Goal: Task Accomplishment & Management: Manage account settings

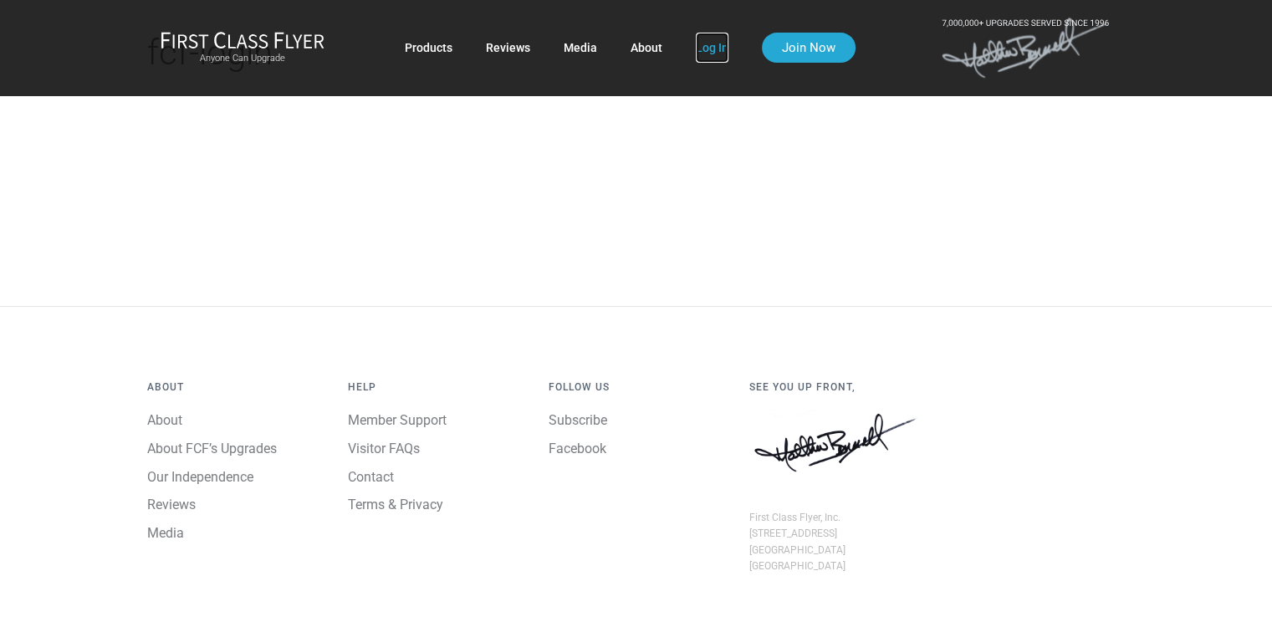
click at [710, 47] on link "Log In" at bounding box center [712, 48] width 33 height 30
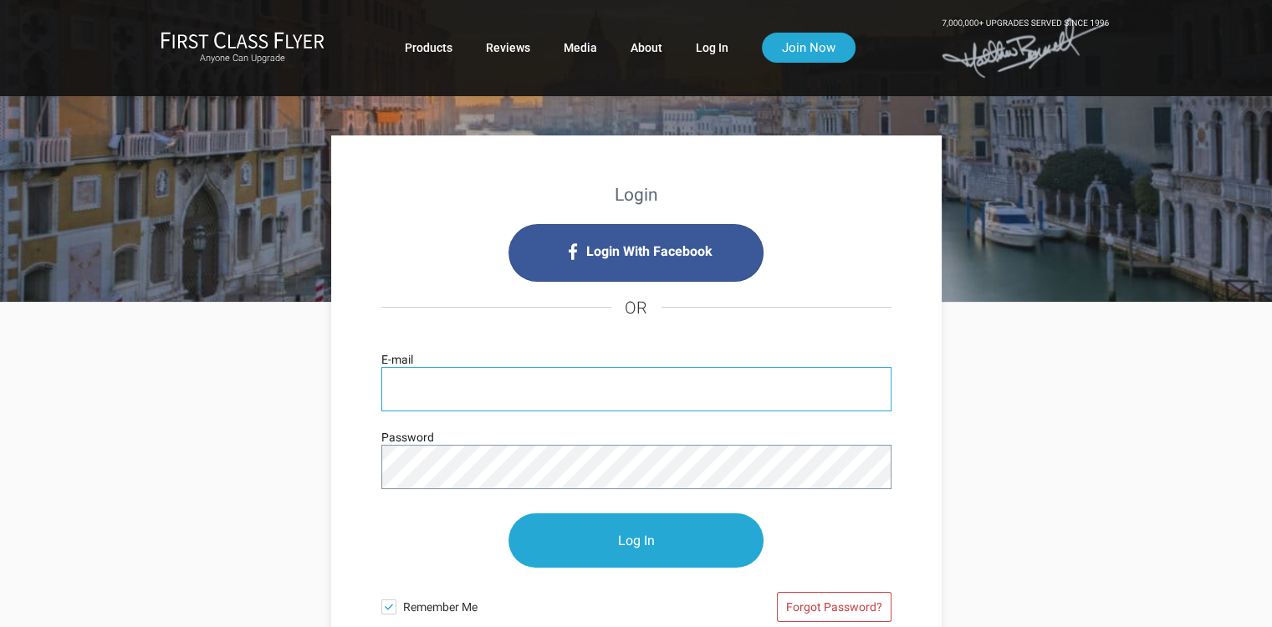
click at [395, 375] on input "E-mail" at bounding box center [636, 389] width 510 height 44
type input "jearrington9@arringtonschelin.com"
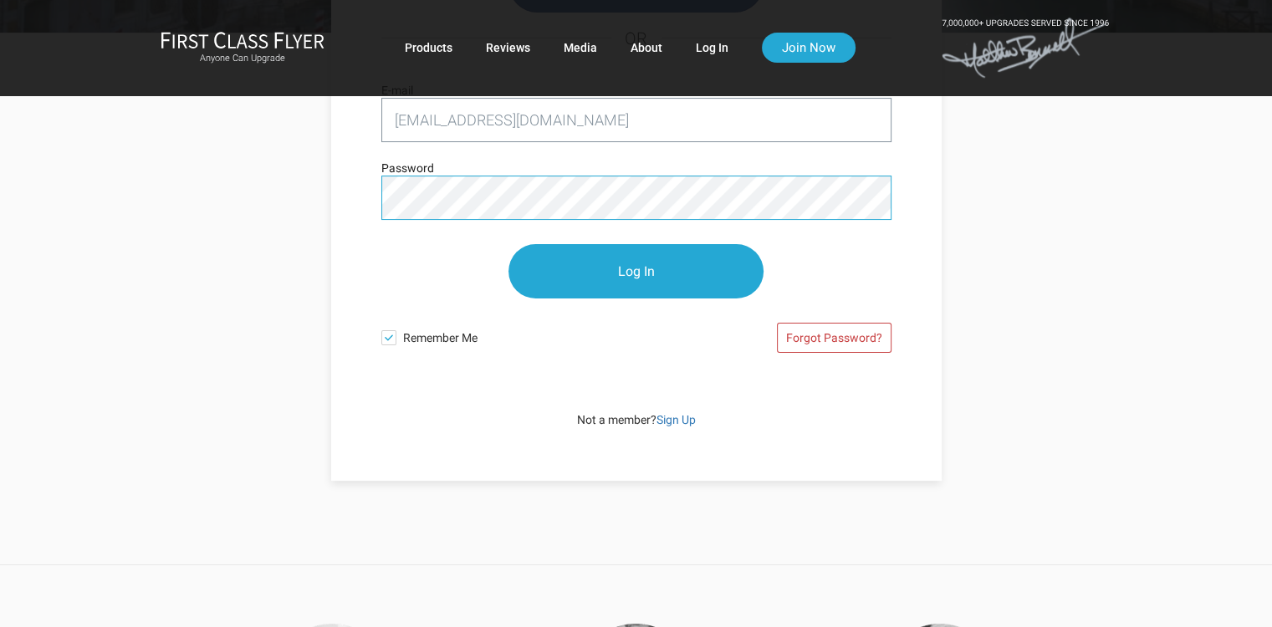
scroll to position [274, 0]
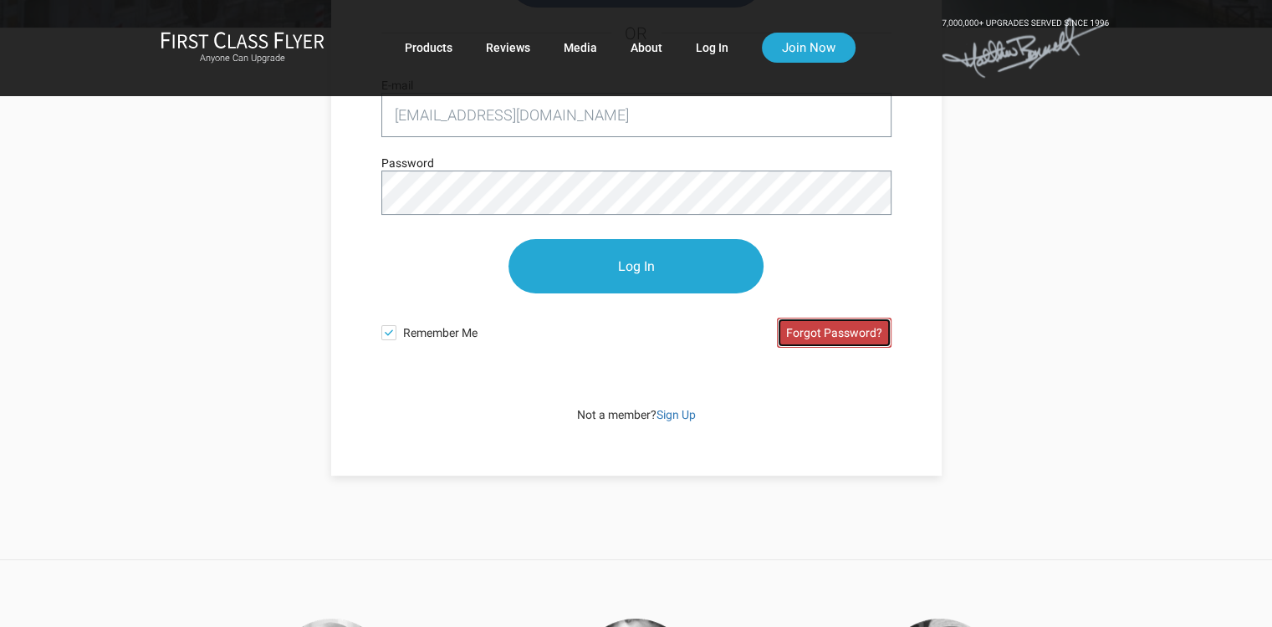
click at [827, 324] on link "Forgot Password?" at bounding box center [834, 333] width 115 height 30
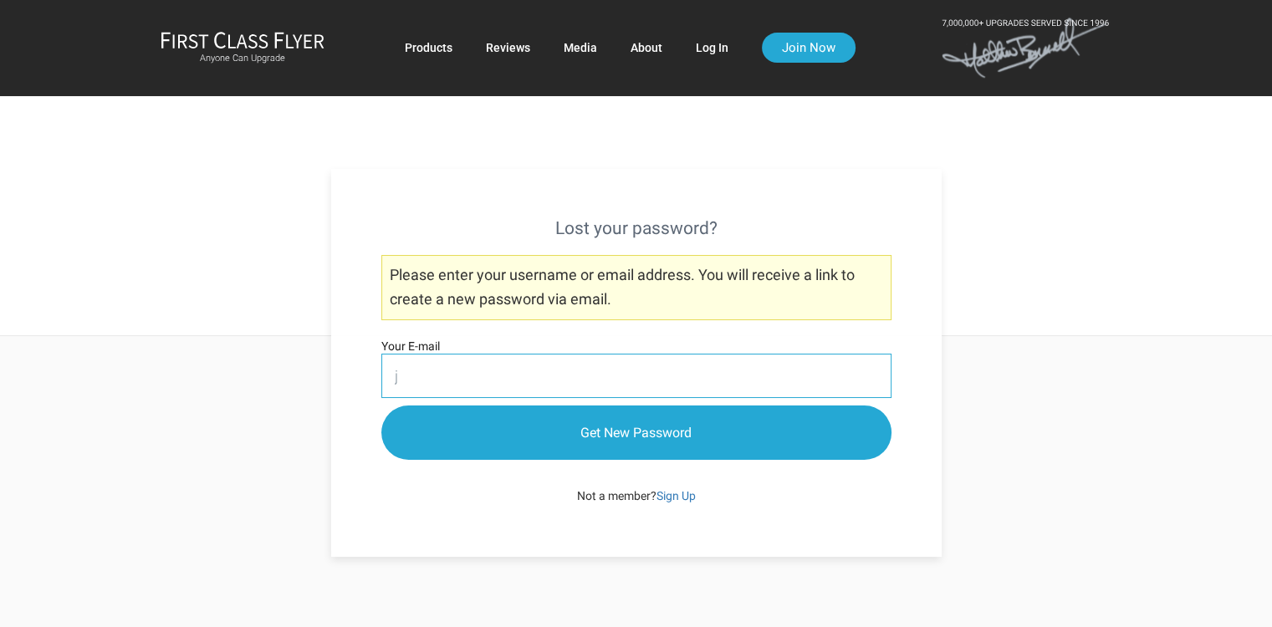
type input "[EMAIL_ADDRESS][DOMAIN_NAME]"
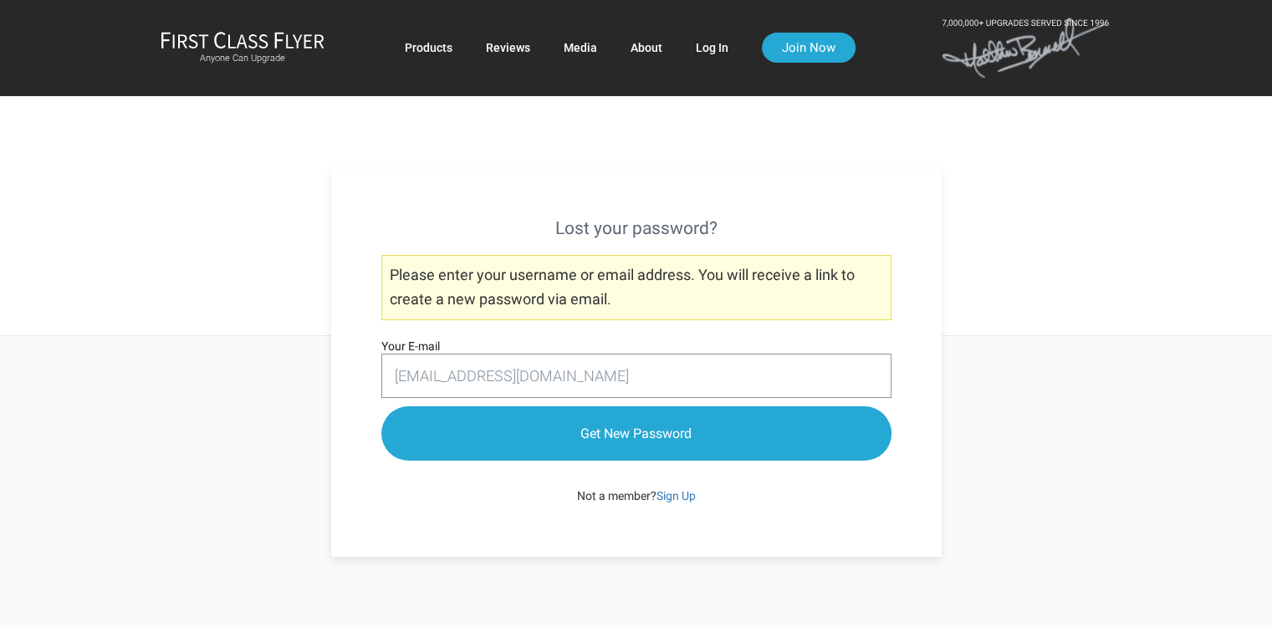
drag, startPoint x: 564, startPoint y: 438, endPoint x: 447, endPoint y: 466, distance: 120.3
click at [565, 439] on input "Get New Password" at bounding box center [636, 433] width 510 height 54
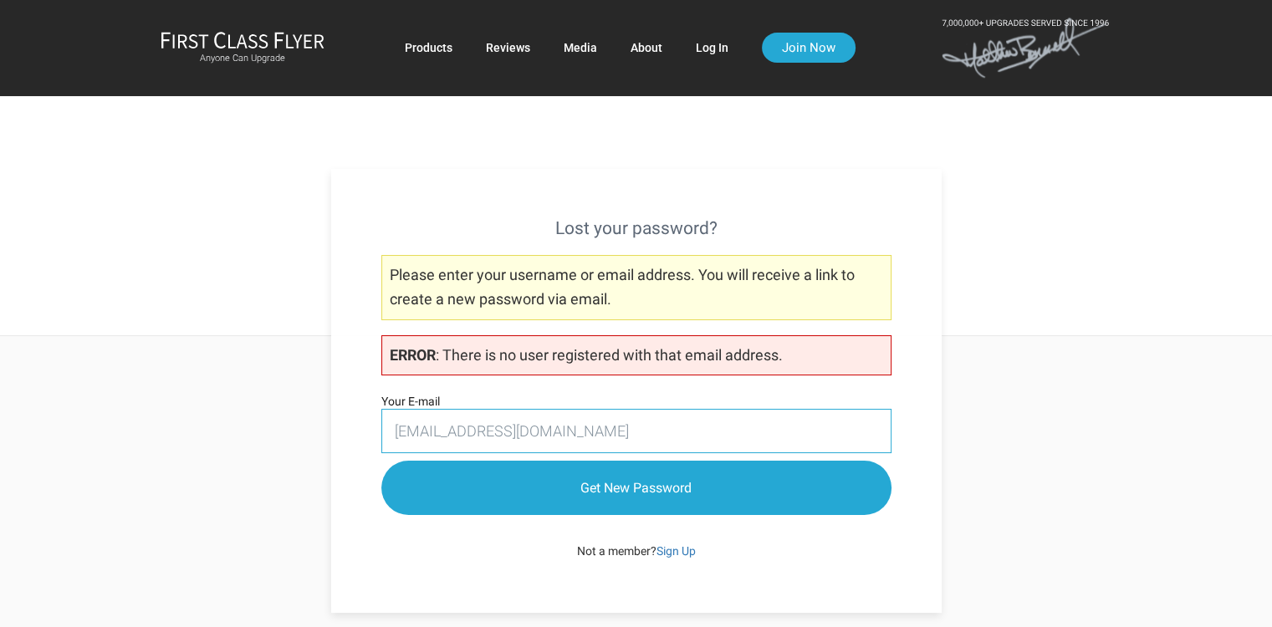
click at [633, 426] on input "jearrington9@arringtonschelin.com" at bounding box center [636, 431] width 510 height 44
type input "j"
type input "[EMAIL_ADDRESS][DOMAIN_NAME]"
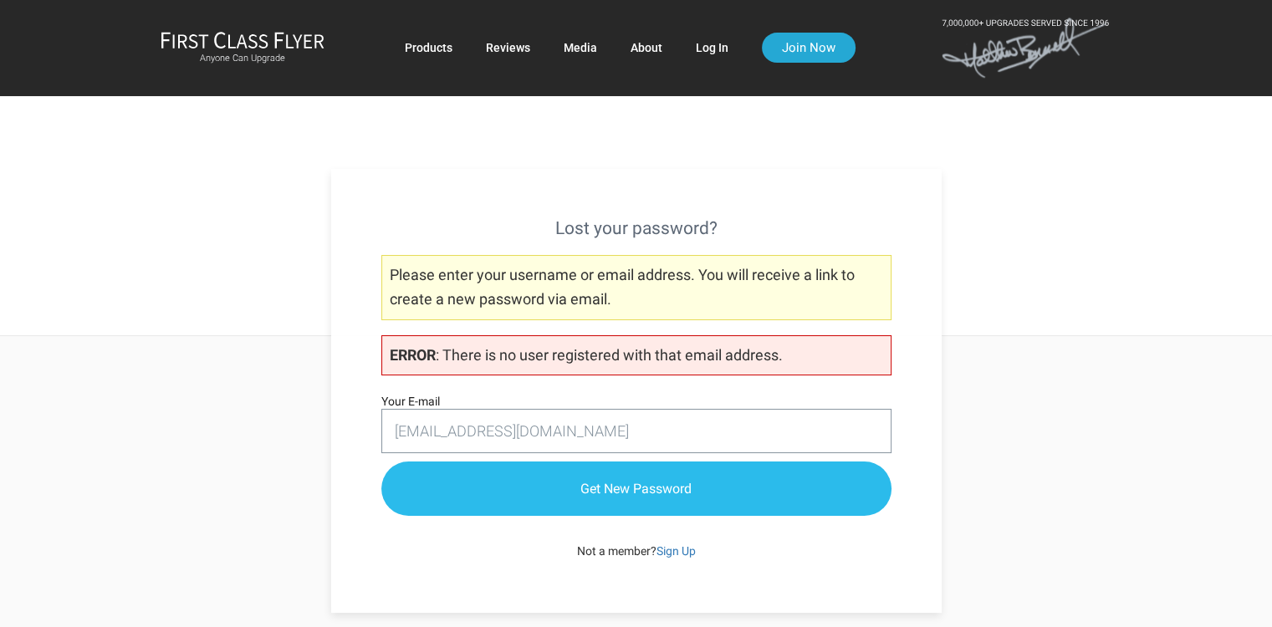
click at [579, 498] on input "Get New Password" at bounding box center [636, 489] width 510 height 54
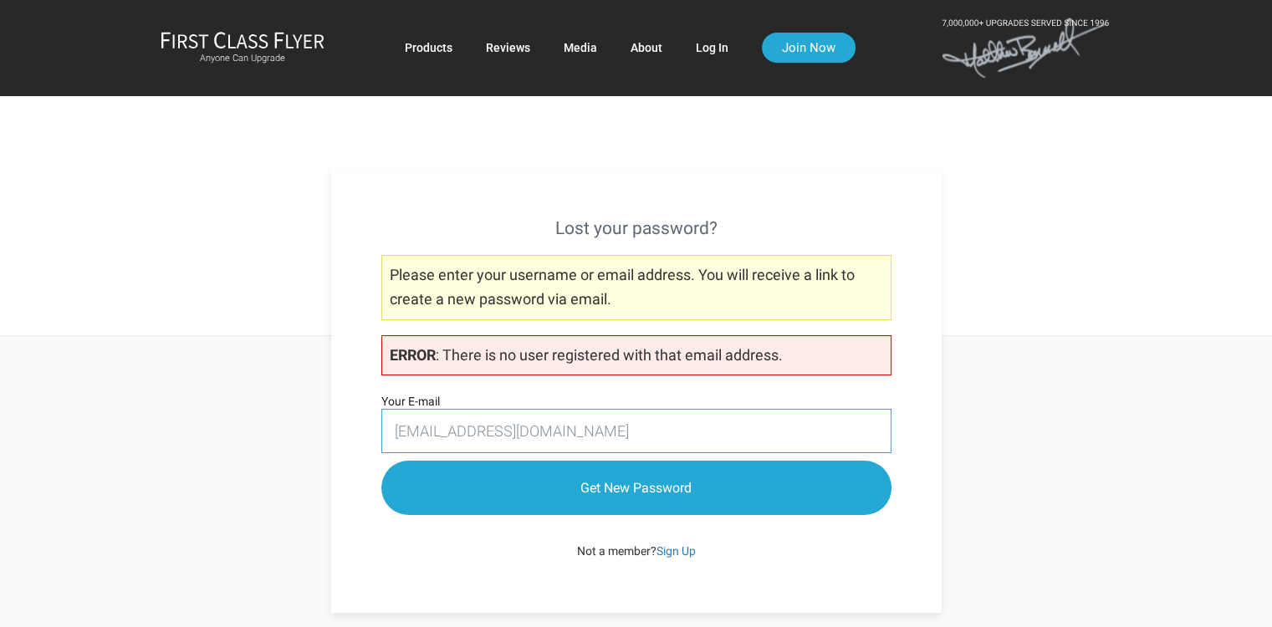
click at [631, 428] on input "[EMAIL_ADDRESS][DOMAIN_NAME]" at bounding box center [636, 431] width 510 height 44
type input "j"
type input "[EMAIL_ADDRESS][DOMAIN_NAME]"
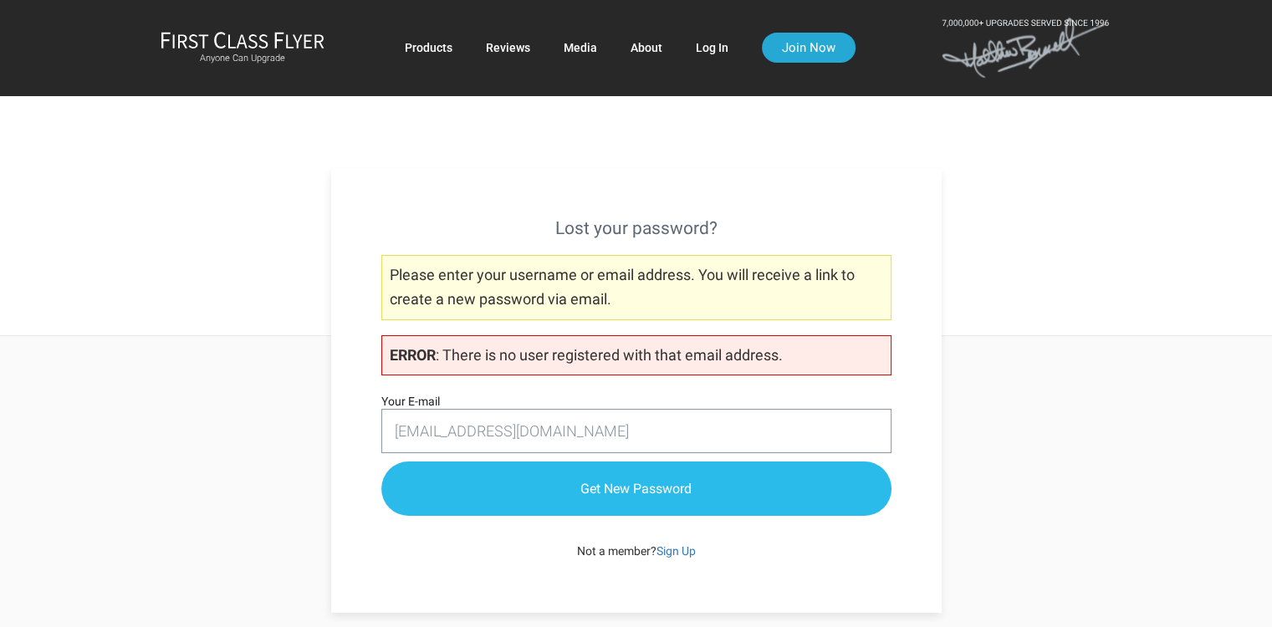
click at [505, 482] on input "Get New Password" at bounding box center [636, 489] width 510 height 54
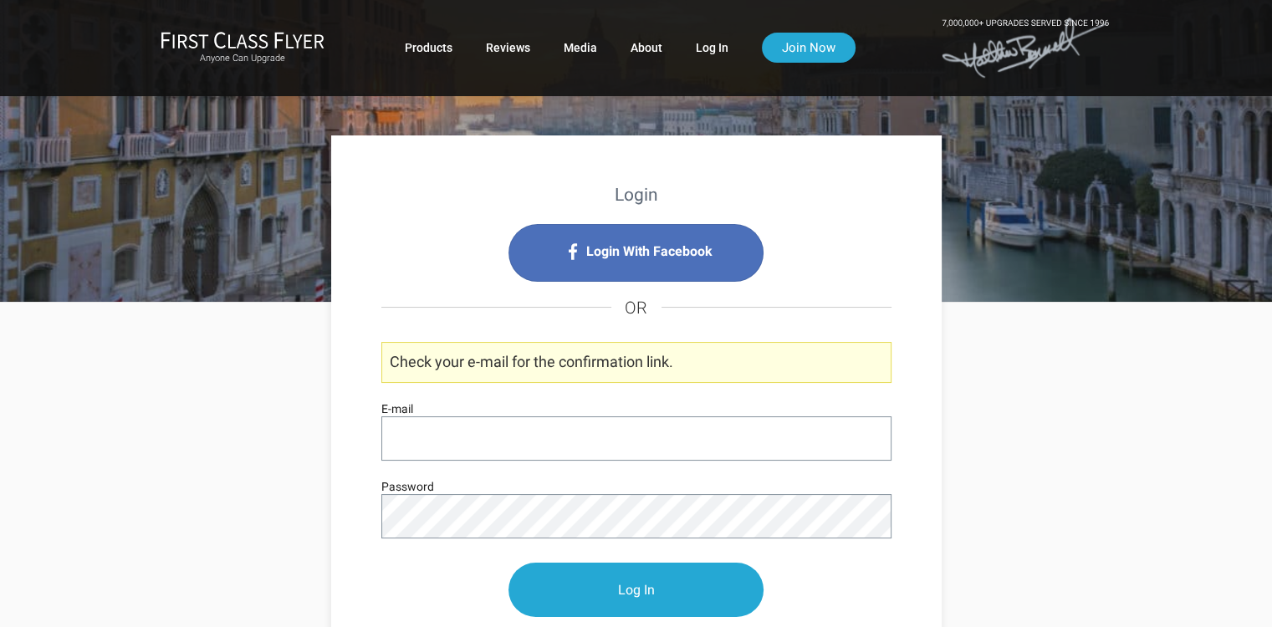
click at [652, 258] on span "Login With Facebook" at bounding box center [649, 251] width 126 height 27
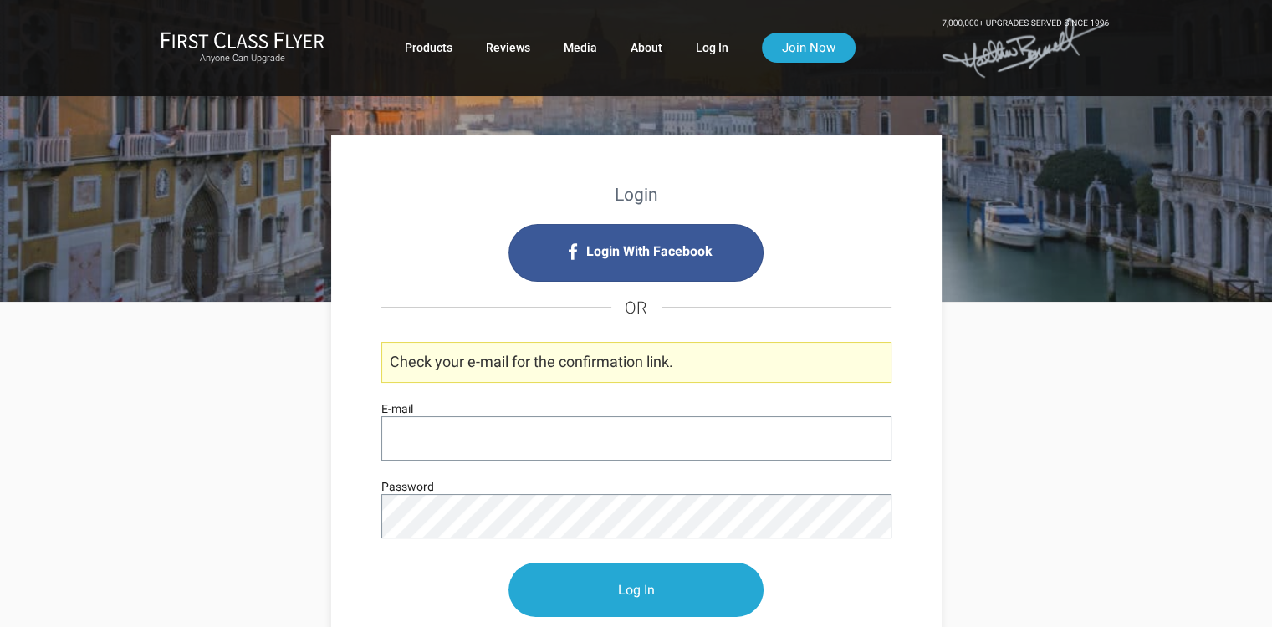
drag, startPoint x: 1257, startPoint y: 417, endPoint x: 1258, endPoint y: 392, distance: 25.1
click at [1258, 416] on div "Login Login With Facebook OR Check your e-mail for the confirmation link. E-mai…" at bounding box center [636, 592] width 1272 height 581
